Goal: Find specific page/section

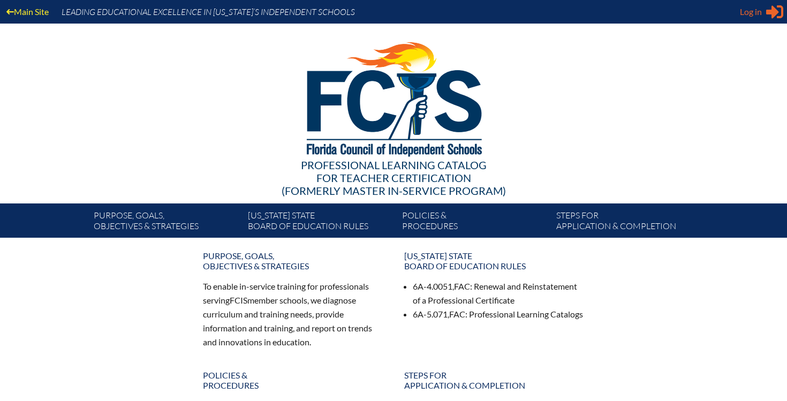
click at [761, 10] on span "Log in" at bounding box center [751, 11] width 22 height 13
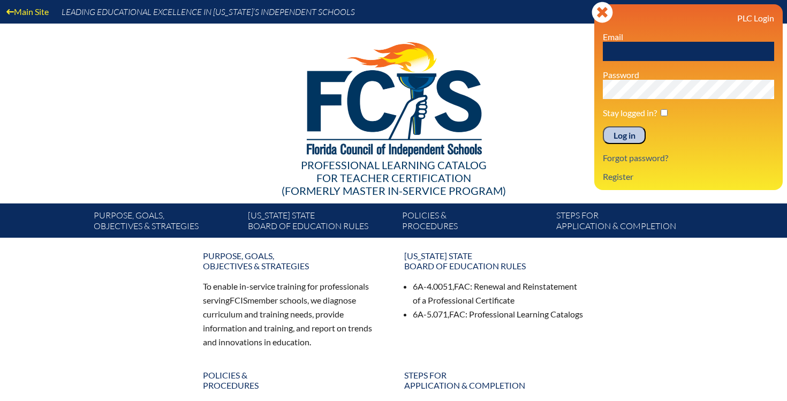
click at [692, 49] on input "text" at bounding box center [688, 51] width 171 height 19
type input "[EMAIL_ADDRESS][DOMAIN_NAME]"
click at [628, 135] on input "Log in" at bounding box center [624, 135] width 43 height 18
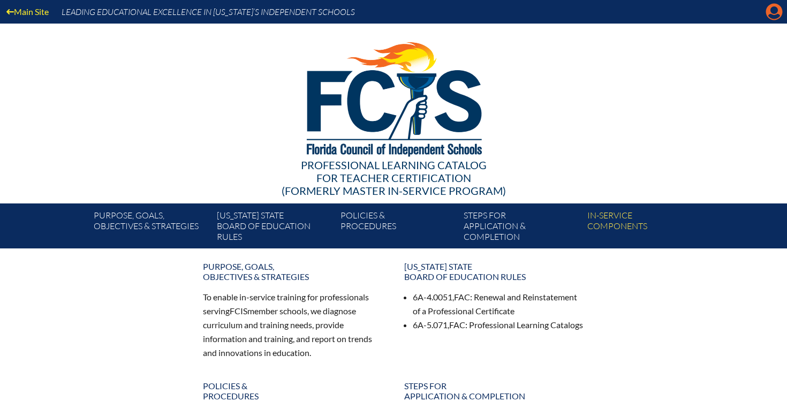
click at [771, 19] on icon "Manage account" at bounding box center [774, 11] width 17 height 17
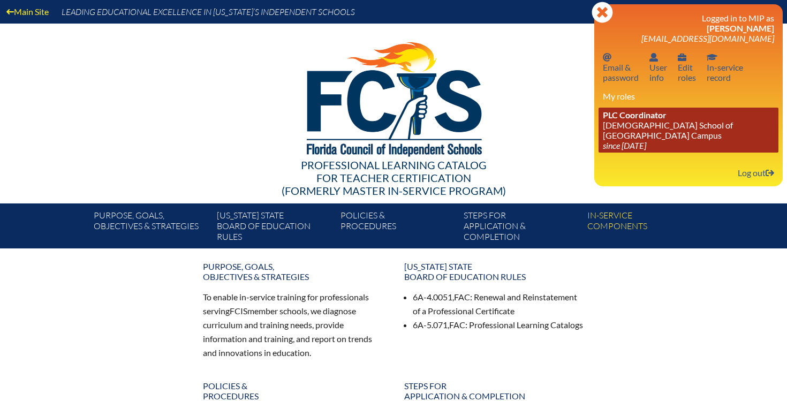
click at [660, 132] on link "PLC Coordinator [DEMOGRAPHIC_DATA] School of [GEOGRAPHIC_DATA] Campus since [DA…" at bounding box center [689, 130] width 180 height 45
